Goal: Register for event/course

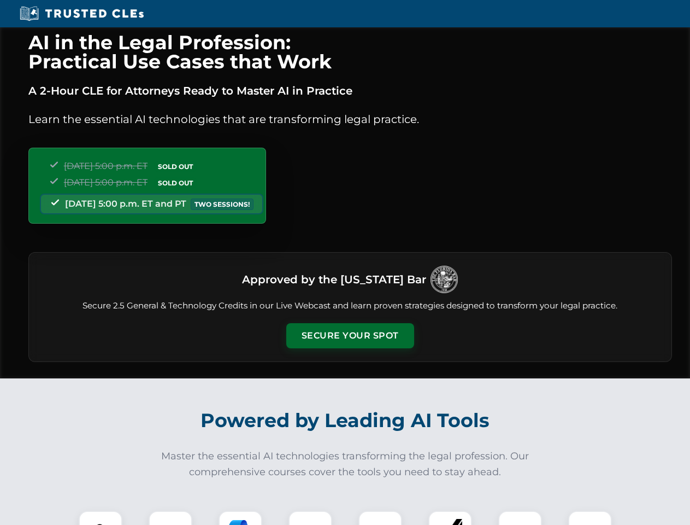
click at [350, 335] on button "Secure Your Spot" at bounding box center [350, 335] width 128 height 25
click at [101, 517] on img at bounding box center [101, 532] width 32 height 32
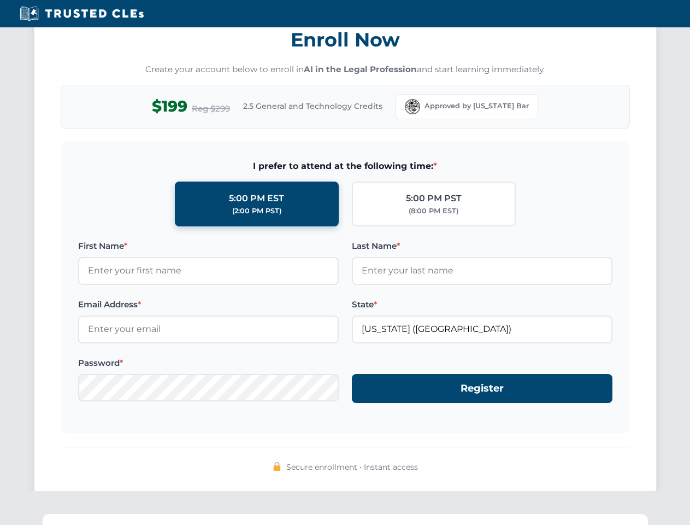
scroll to position [1073, 0]
